Goal: Task Accomplishment & Management: Use online tool/utility

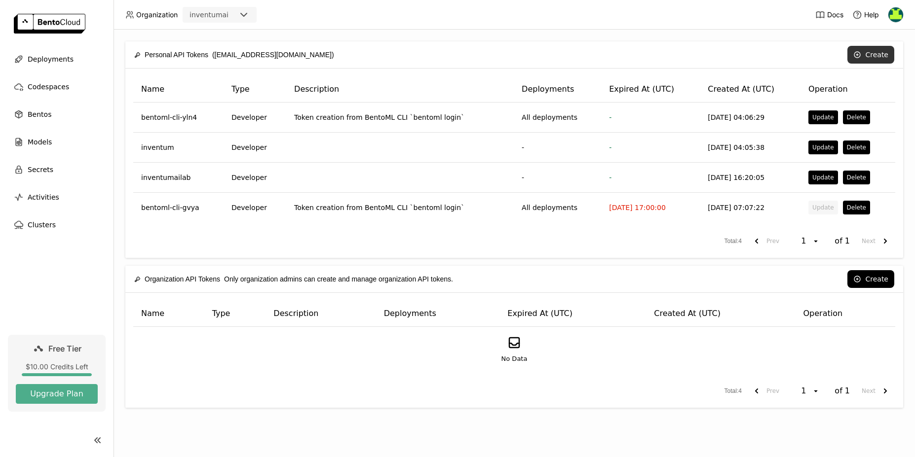
click at [862, 61] on button "Create" at bounding box center [870, 55] width 47 height 18
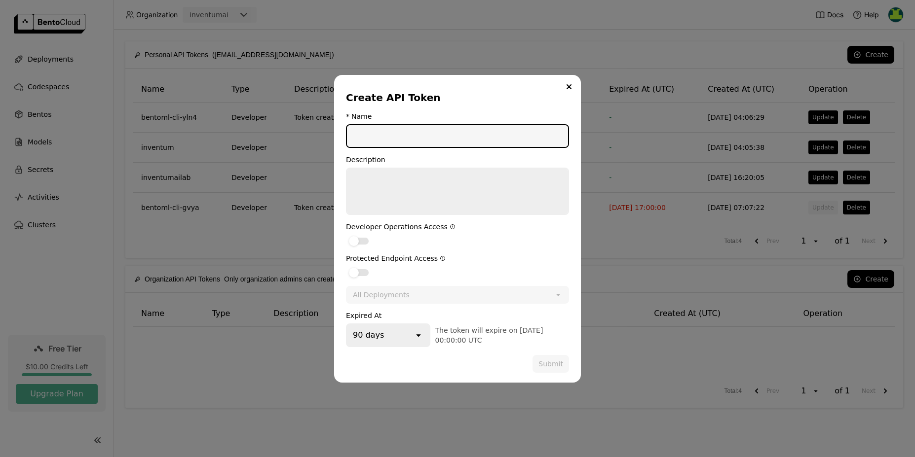
type input "I"
click at [362, 236] on label "dialog" at bounding box center [457, 241] width 223 height 12
click at [346, 235] on input "dialog" at bounding box center [346, 235] width 0 height 0
click at [386, 335] on div "90 days" at bounding box center [380, 336] width 67 height 22
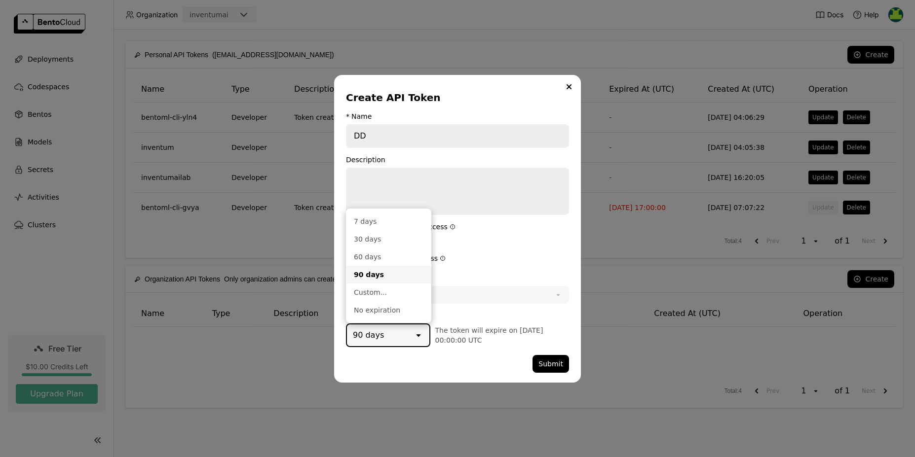
click at [393, 308] on div "No expiration" at bounding box center [389, 310] width 70 height 10
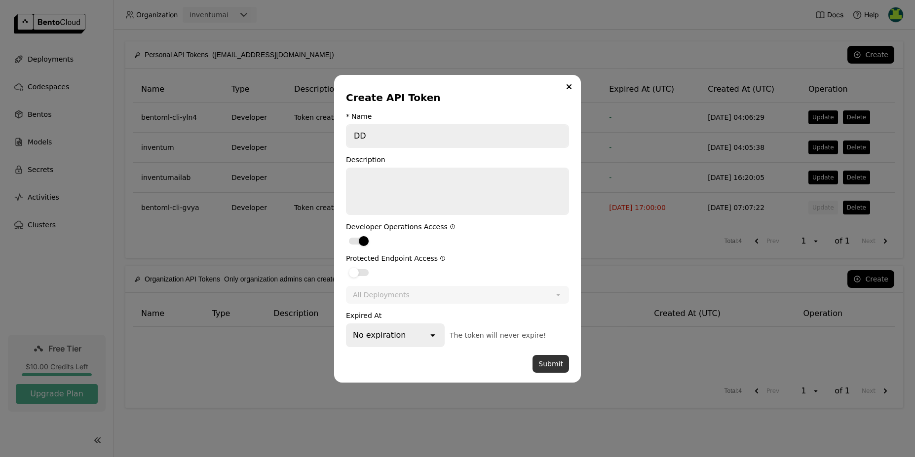
click at [555, 366] on button "Submit" at bounding box center [550, 364] width 37 height 18
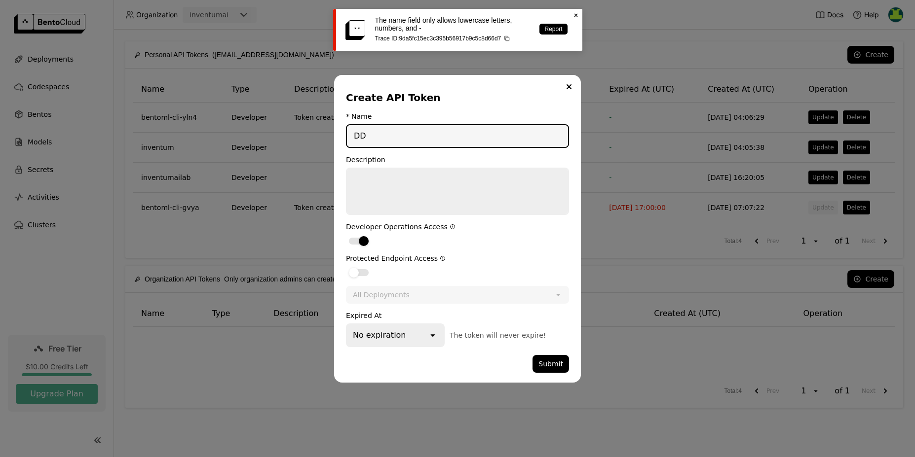
drag, startPoint x: 377, startPoint y: 135, endPoint x: 327, endPoint y: 137, distance: 50.8
click at [327, 137] on div "Create API Token * Name DD Description Developer Operations Access Protected En…" at bounding box center [457, 228] width 915 height 457
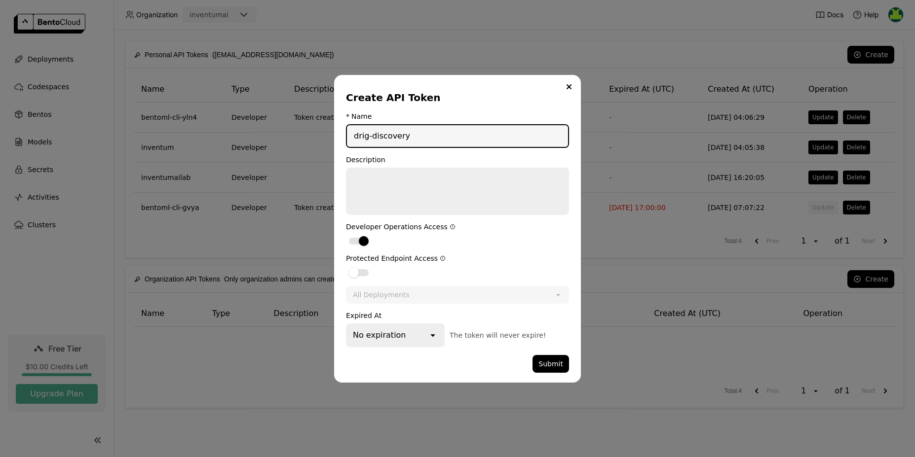
click at [364, 137] on input "drig-discovery" at bounding box center [457, 136] width 221 height 22
type input "drug-discovery"
click at [546, 363] on button "Submit" at bounding box center [550, 364] width 37 height 18
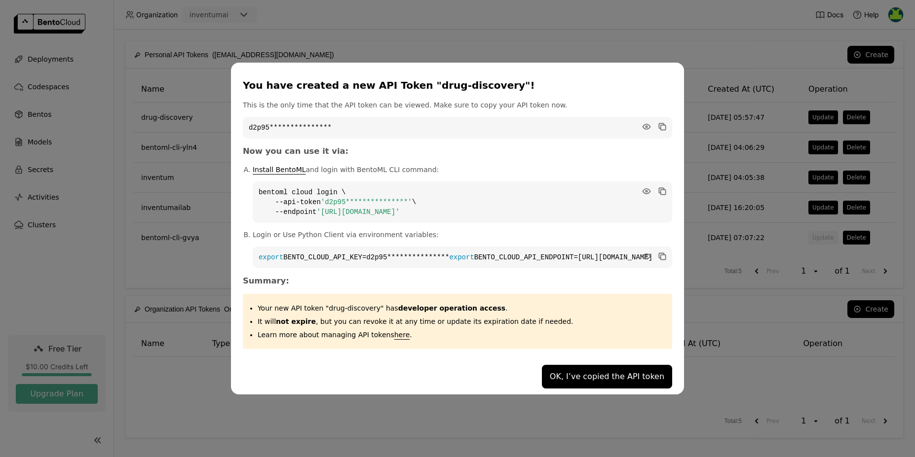
click at [614, 126] on code "**********" at bounding box center [457, 128] width 429 height 22
click at [660, 125] on icon "dialog" at bounding box center [662, 127] width 5 height 5
click at [643, 124] on icon "dialog" at bounding box center [646, 126] width 7 height 5
click at [660, 125] on icon "dialog" at bounding box center [662, 127] width 5 height 5
drag, startPoint x: 315, startPoint y: 187, endPoint x: 559, endPoint y: 208, distance: 245.1
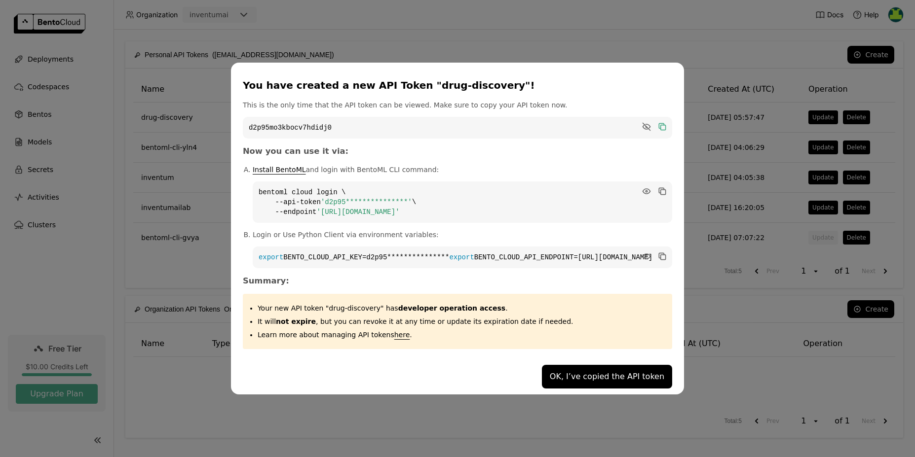
click at [559, 208] on code "**********" at bounding box center [462, 202] width 419 height 41
copy code "**********"
click at [545, 382] on button "OK, I’ve copied the API token" at bounding box center [607, 377] width 130 height 24
